Goal: Use online tool/utility: Utilize a website feature to perform a specific function

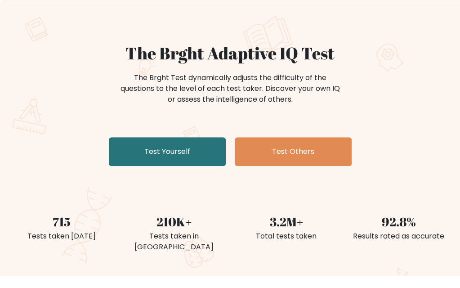
scroll to position [90, 0]
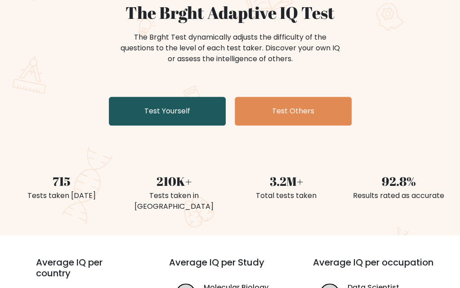
click at [185, 123] on link "Test Yourself" at bounding box center [167, 111] width 117 height 29
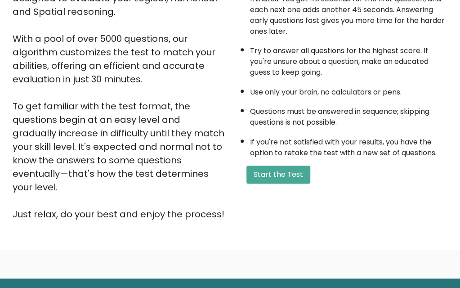
scroll to position [164, 0]
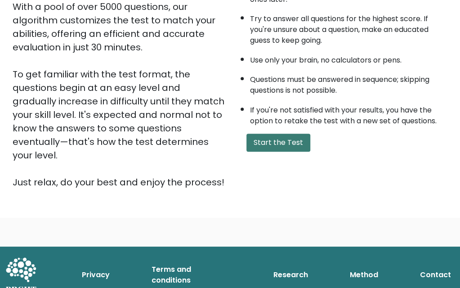
click at [270, 143] on button "Start the Test" at bounding box center [278, 143] width 64 height 18
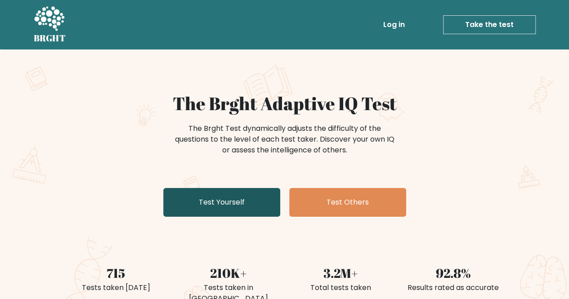
click at [226, 201] on link "Test Yourself" at bounding box center [221, 202] width 117 height 29
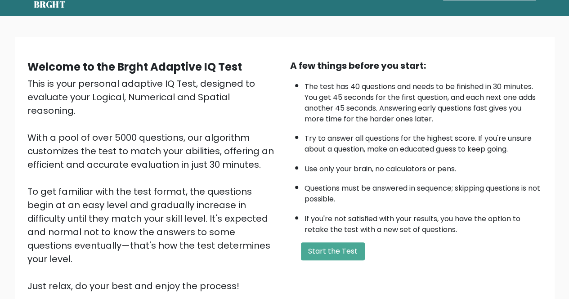
scroll to position [90, 0]
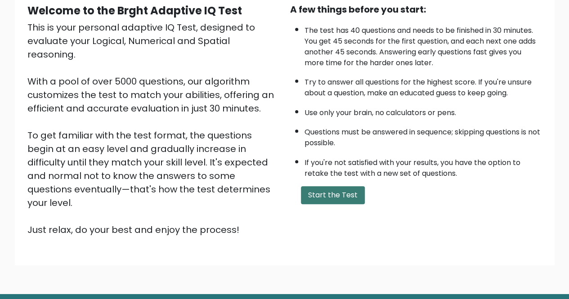
click at [324, 196] on button "Start the Test" at bounding box center [333, 195] width 64 height 18
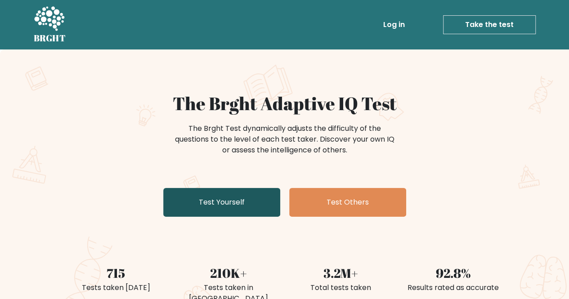
click at [234, 210] on link "Test Yourself" at bounding box center [221, 202] width 117 height 29
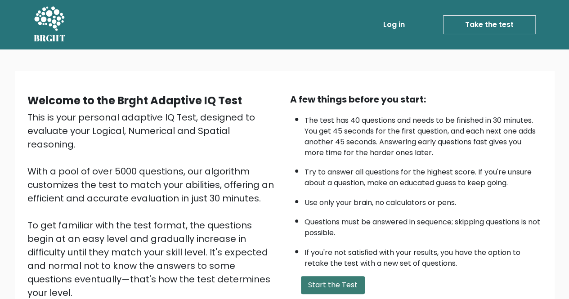
click at [306, 284] on button "Start the Test" at bounding box center [333, 285] width 64 height 18
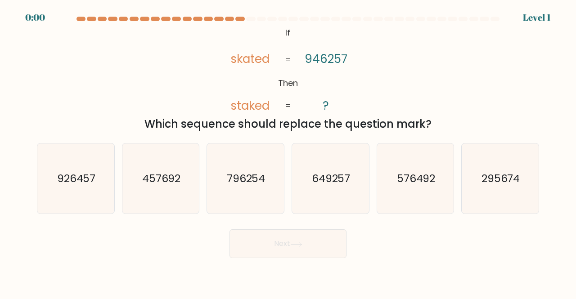
click at [178, 65] on div "@import url('https://fonts.googleapis.com/css?family=Abril+Fatface:400,100,100i…" at bounding box center [287, 78] width 513 height 107
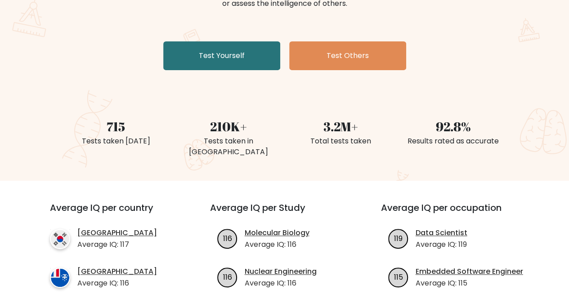
scroll to position [90, 0]
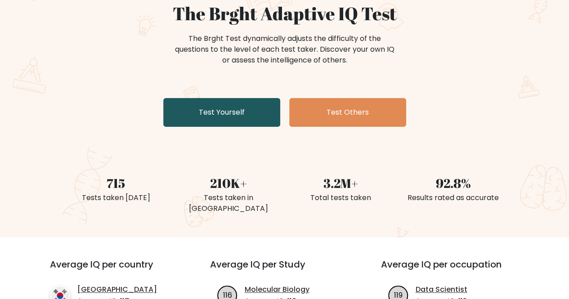
click at [237, 116] on link "Test Yourself" at bounding box center [221, 112] width 117 height 29
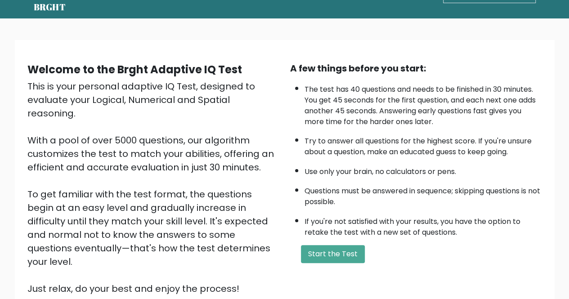
scroll to position [45, 0]
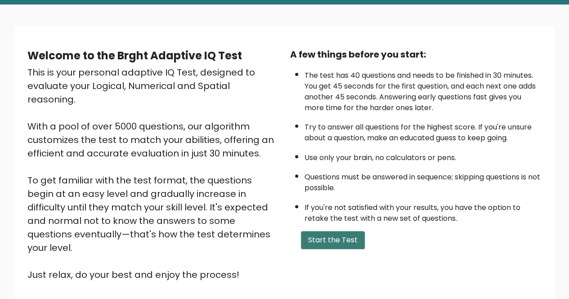
click at [344, 239] on button "Start the Test" at bounding box center [333, 240] width 64 height 18
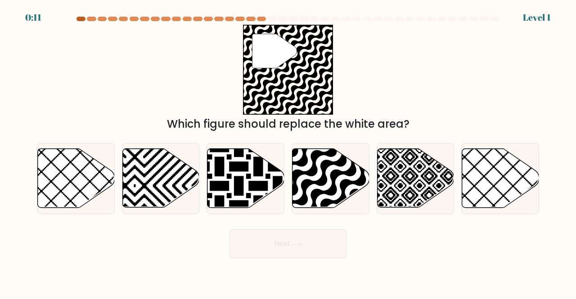
click at [79, 19] on div at bounding box center [80, 19] width 9 height 4
click at [81, 20] on div at bounding box center [80, 19] width 9 height 4
click at [83, 18] on div at bounding box center [80, 19] width 9 height 4
click at [81, 18] on div at bounding box center [80, 19] width 9 height 4
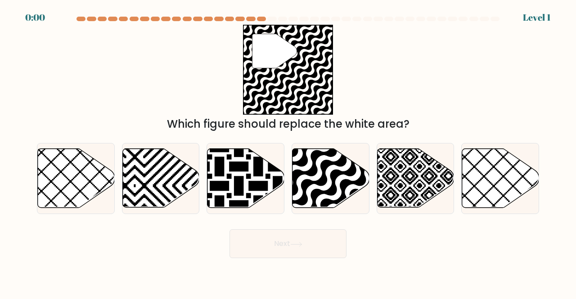
drag, startPoint x: 82, startPoint y: 18, endPoint x: 81, endPoint y: 0, distance: 18.0
click at [82, 18] on div at bounding box center [80, 19] width 9 height 4
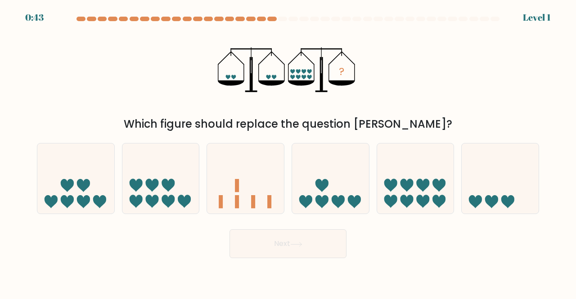
click at [83, 21] on div at bounding box center [287, 21] width 513 height 8
click at [83, 22] on div at bounding box center [287, 21] width 513 height 8
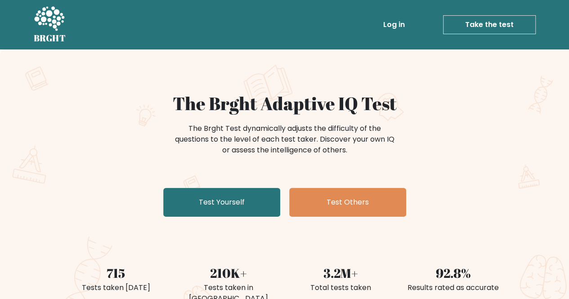
drag, startPoint x: 526, startPoint y: 0, endPoint x: 333, endPoint y: 58, distance: 201.5
click at [333, 58] on div "The Brght Adaptive IQ Test The Brght Test dynamically adjusts the difficulty of…" at bounding box center [284, 188] width 569 height 278
